Goal: Information Seeking & Learning: Find specific fact

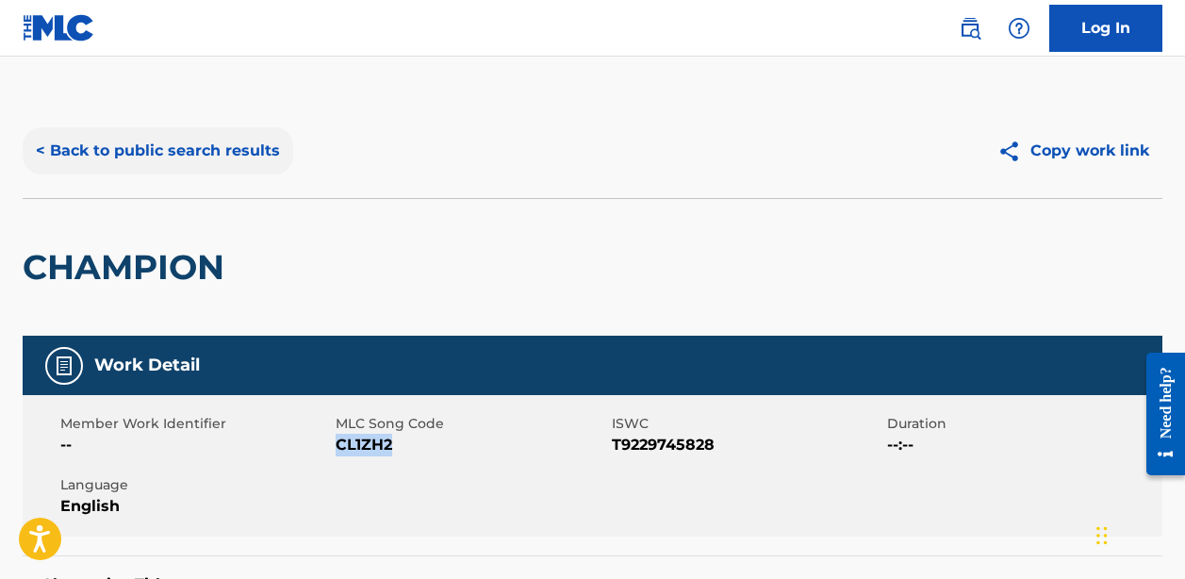
click at [172, 149] on button "< Back to public search results" at bounding box center [158, 150] width 271 height 47
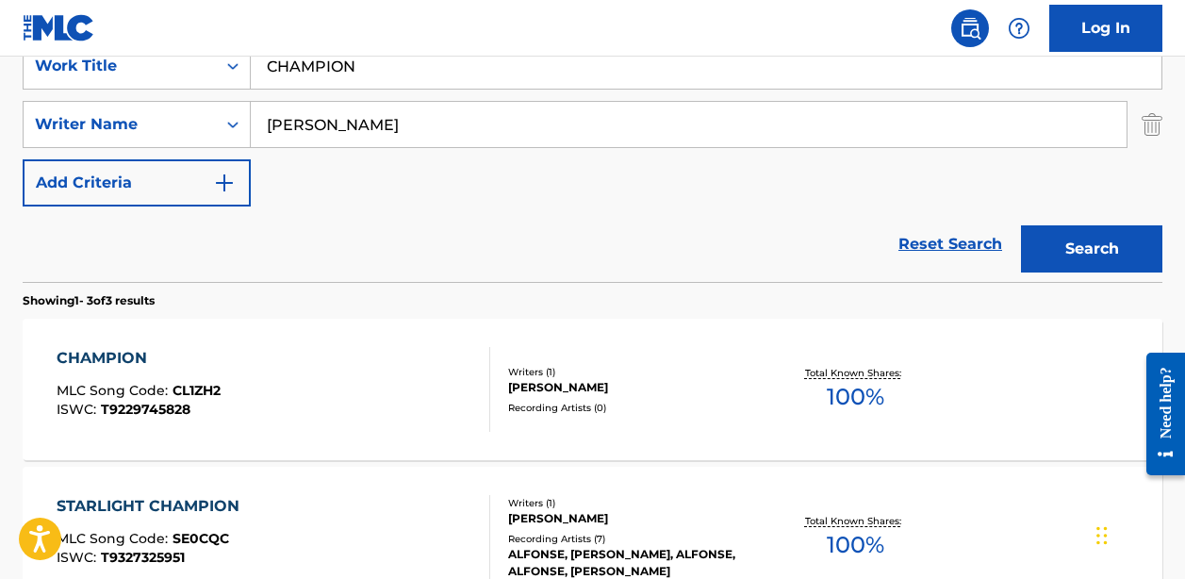
click at [349, 71] on input "CHAMPION" at bounding box center [706, 65] width 911 height 45
type input "hat trick"
click at [357, 119] on input "[PERSON_NAME]" at bounding box center [689, 124] width 876 height 45
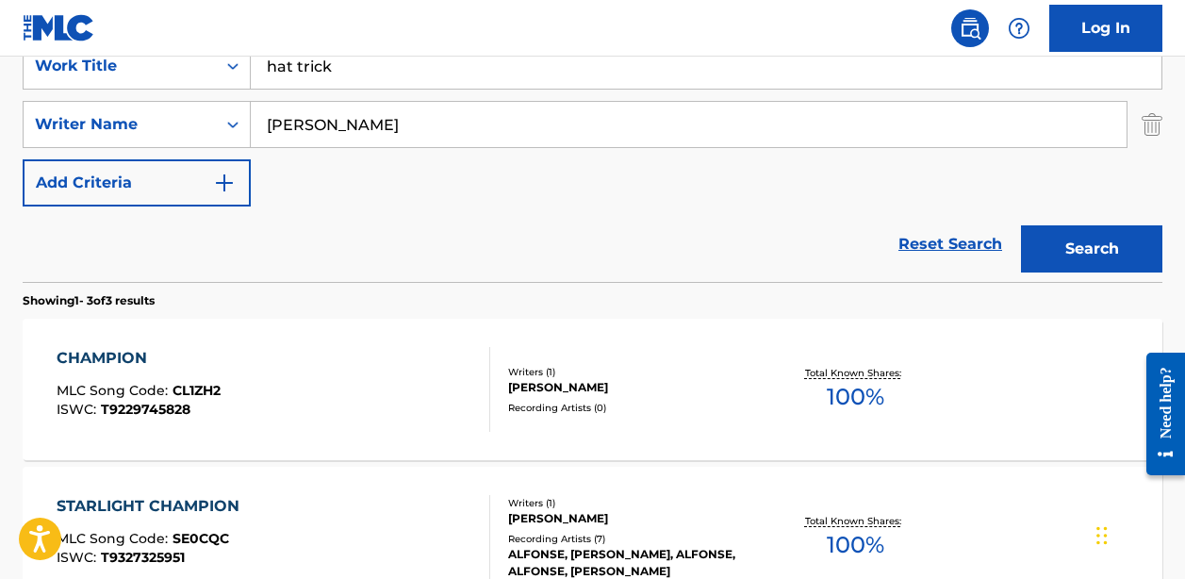
click at [357, 119] on input "[PERSON_NAME]" at bounding box center [689, 124] width 876 height 45
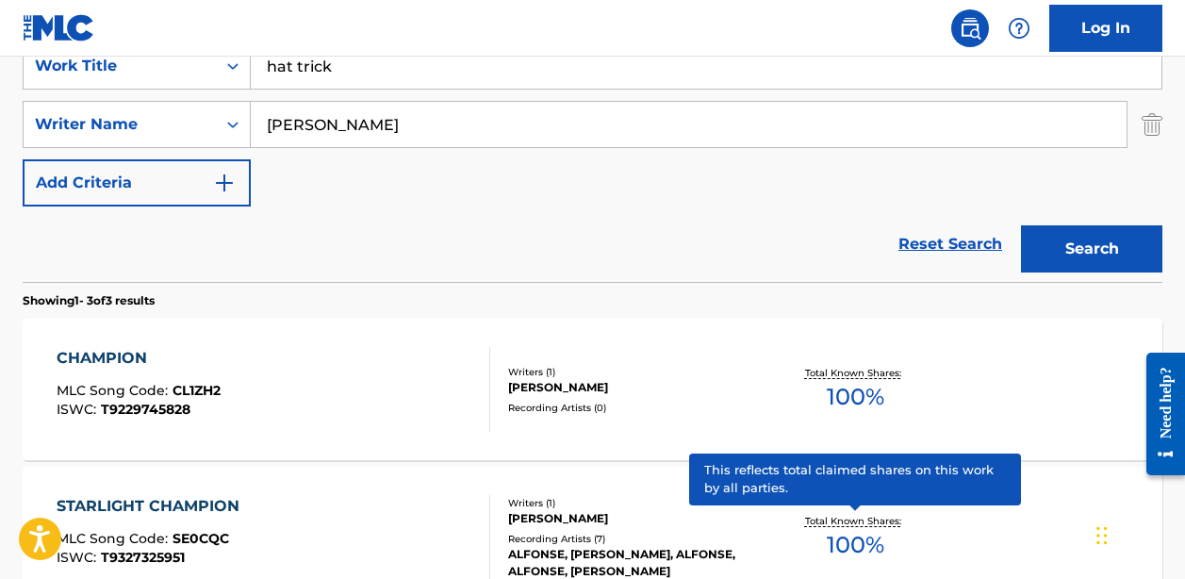
click at [1092, 249] on button "Search" at bounding box center [1091, 248] width 141 height 47
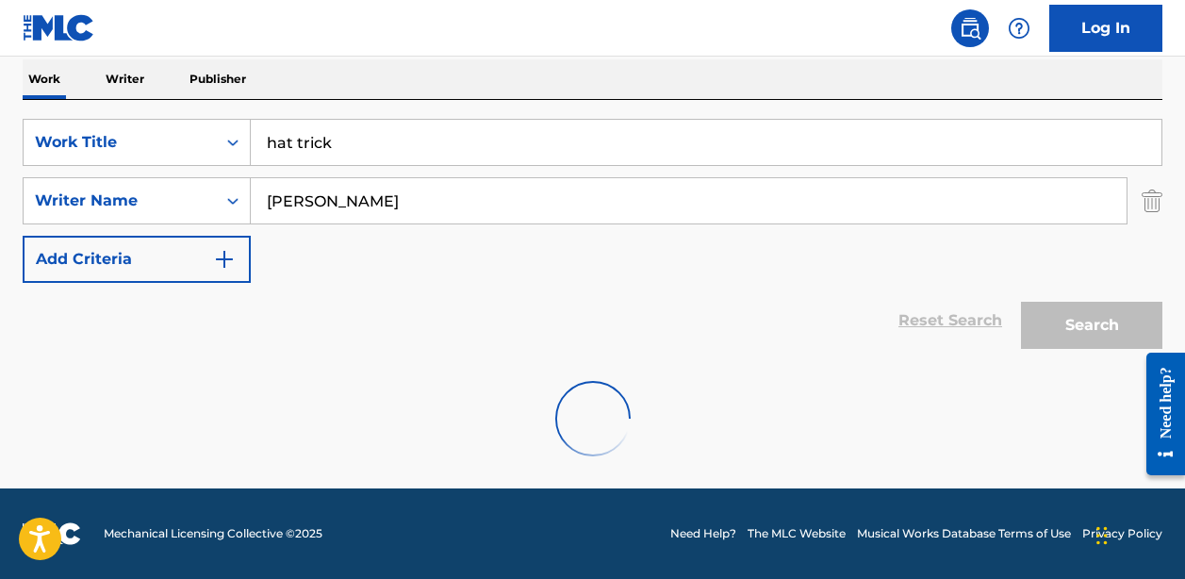
scroll to position [301, 0]
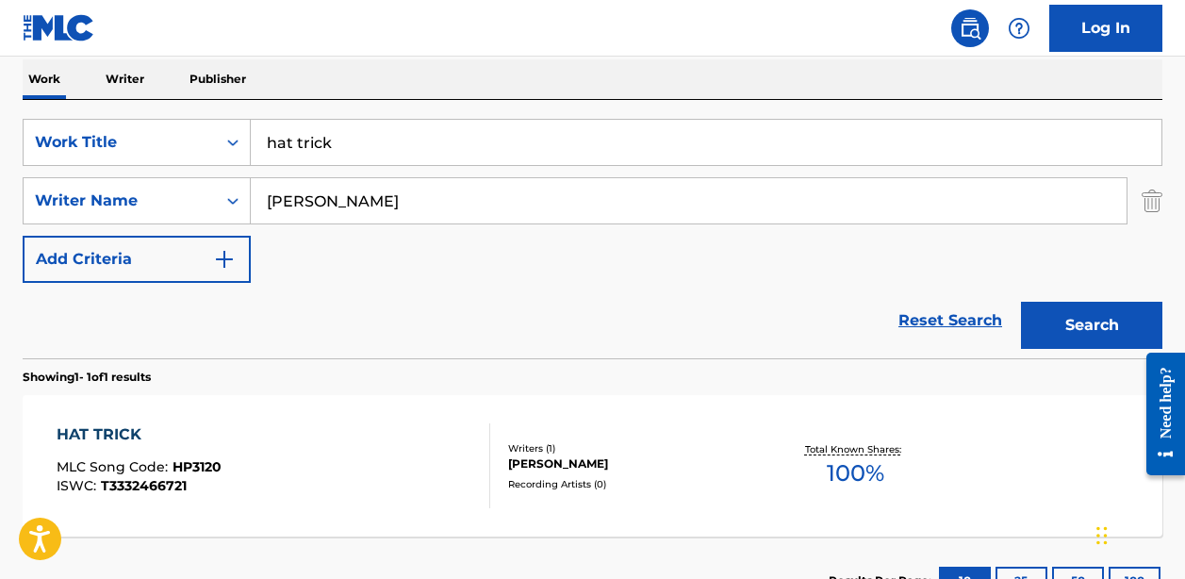
type input "[PERSON_NAME] hang"
click at [445, 438] on div "HAT TRICK MLC Song Code : HP3120 ISWC : T3332466721" at bounding box center [273, 465] width 433 height 85
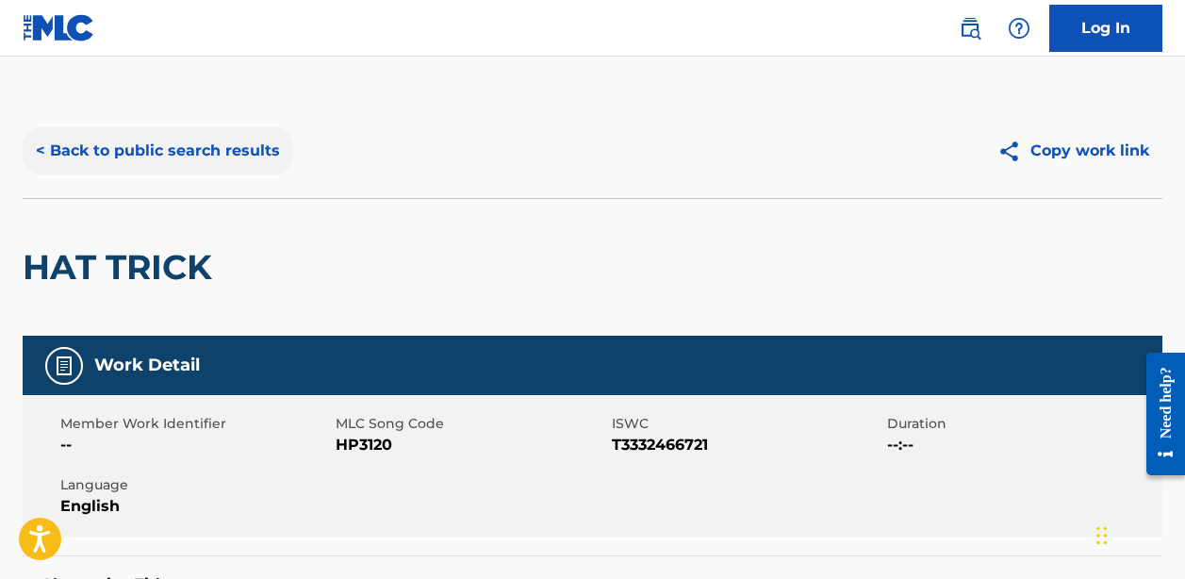
click at [233, 153] on button "< Back to public search results" at bounding box center [158, 150] width 271 height 47
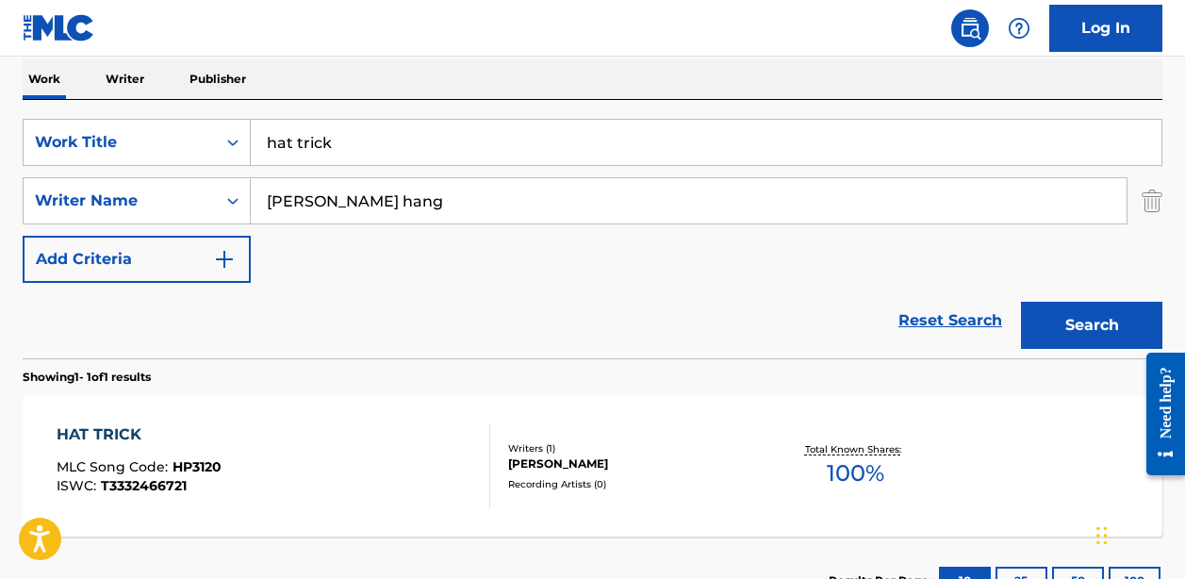
click at [403, 152] on input "hat trick" at bounding box center [706, 142] width 911 height 45
click at [402, 152] on input "hat trick" at bounding box center [706, 142] width 911 height 45
paste input "FAKE PROMISES"
type input "FAKE PROMISES"
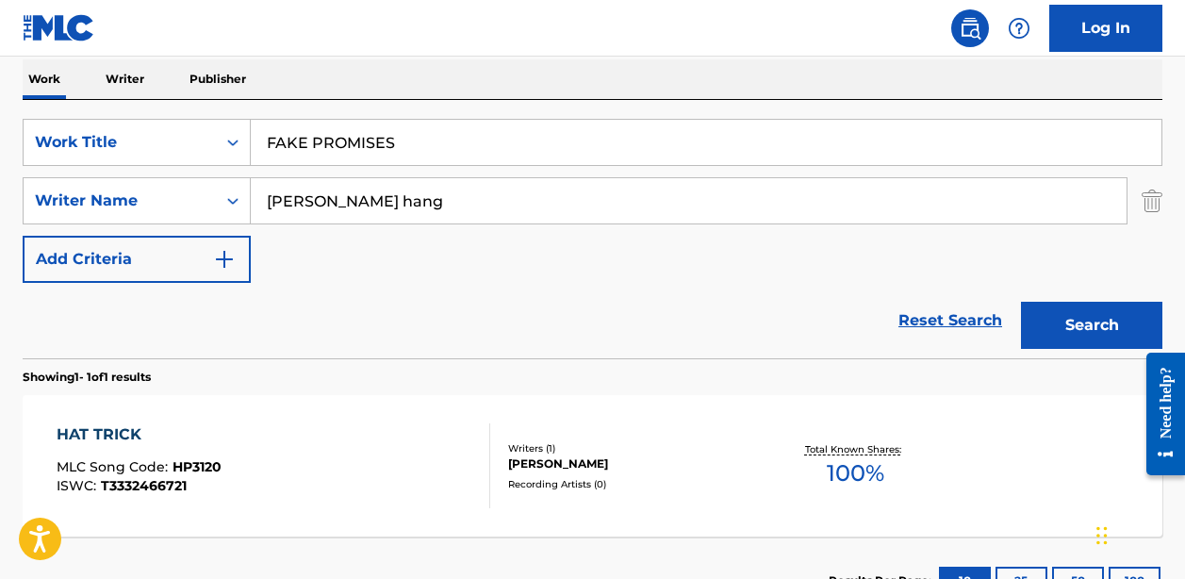
click at [512, 198] on input "[PERSON_NAME] hang" at bounding box center [689, 200] width 876 height 45
paste input "[PERSON_NAME]"
type input "[PERSON_NAME]"
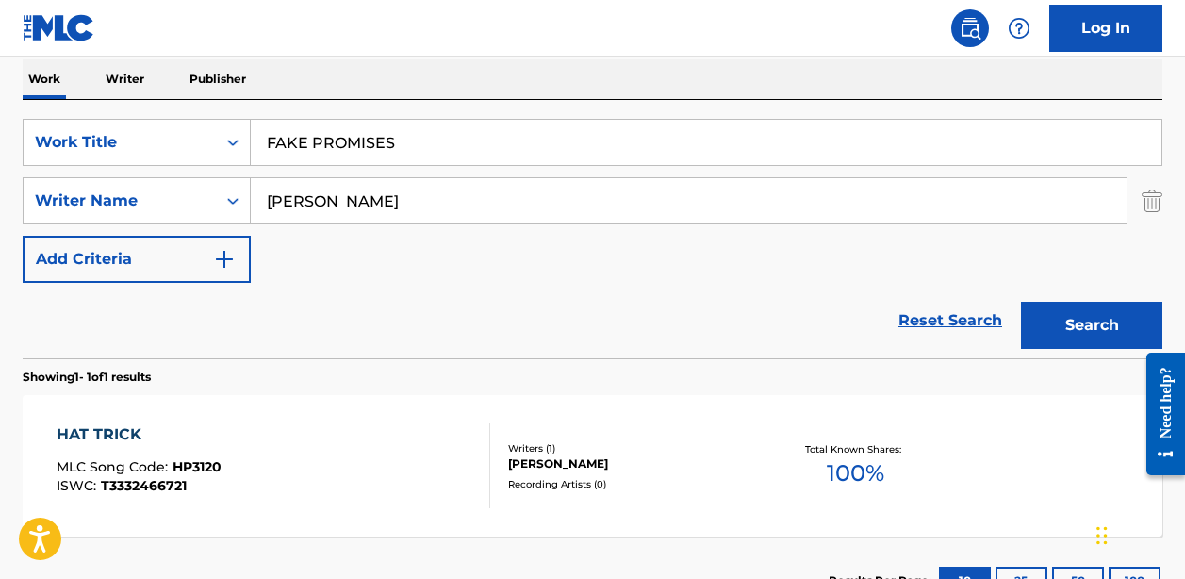
click at [1092, 325] on button "Search" at bounding box center [1091, 325] width 141 height 47
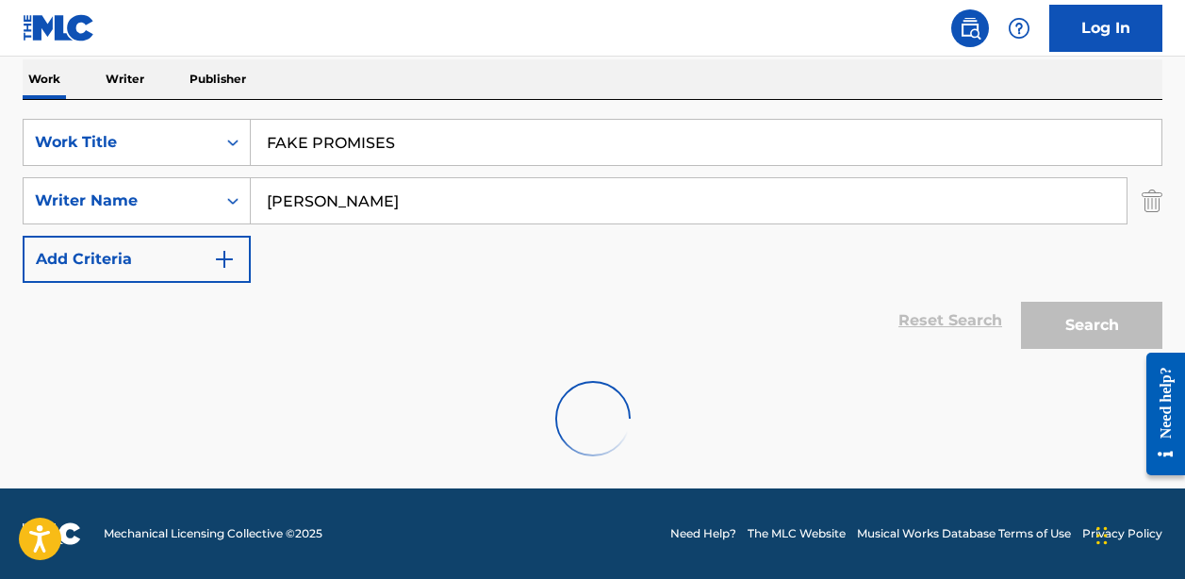
scroll to position [239, 0]
